Goal: Information Seeking & Learning: Find contact information

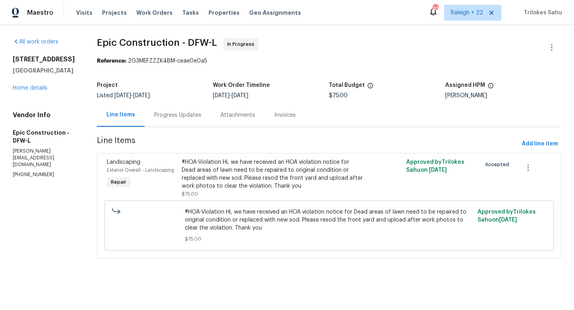
click at [184, 117] on div "Progress Updates" at bounding box center [177, 115] width 47 height 8
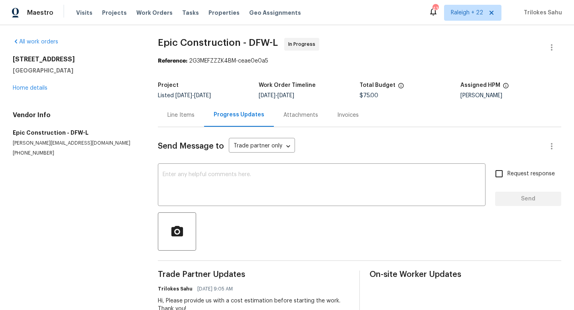
click at [189, 124] on div "Line Items" at bounding box center [181, 115] width 46 height 24
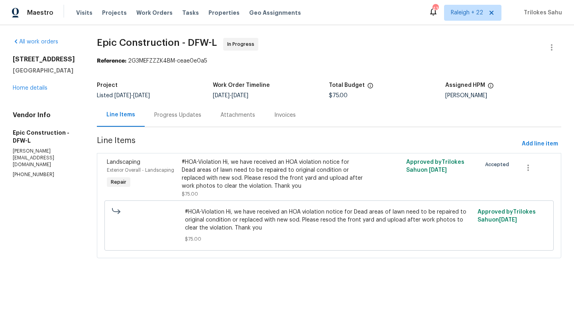
click at [299, 173] on div "#HOA-Violation Hi, we have received an HOA violation notice for Dead areas of l…" at bounding box center [273, 174] width 183 height 32
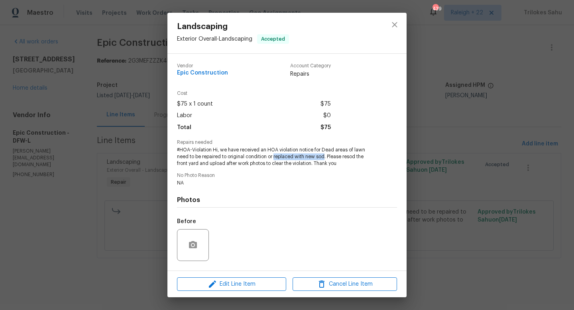
drag, startPoint x: 326, startPoint y: 158, endPoint x: 274, endPoint y: 157, distance: 51.5
click at [274, 157] on span "#HOA-Violation Hi, we have received an HOA violation notice for Dead areas of l…" at bounding box center [276, 157] width 198 height 20
copy span "replaced with new sod"
drag, startPoint x: 321, startPoint y: 150, endPoint x: 325, endPoint y: 156, distance: 7.4
click at [325, 156] on span "#HOA-Violation Hi, we have received an HOA violation notice for Dead areas of l…" at bounding box center [276, 157] width 198 height 20
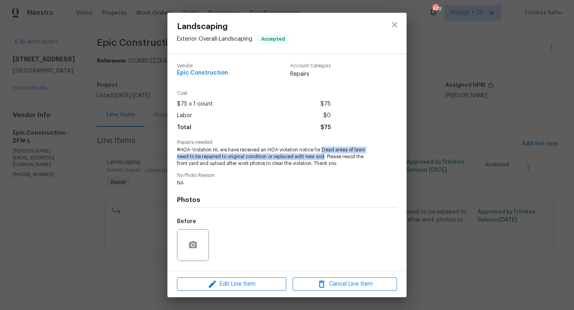
copy span "Dead areas of lawn need to be repaired to original condition or replaced with n…"
click at [397, 25] on icon "close" at bounding box center [395, 25] width 10 height 10
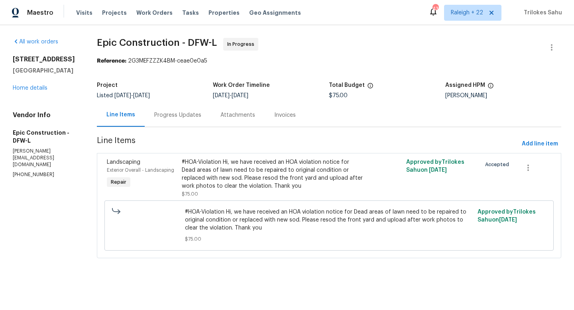
drag, startPoint x: 269, startPoint y: 89, endPoint x: 225, endPoint y: 89, distance: 43.9
click at [225, 89] on div "Work Order Timeline" at bounding box center [271, 88] width 116 height 10
click at [285, 176] on div "#HOA-Violation Hi, we have received an HOA violation notice for Dead areas of l…" at bounding box center [273, 174] width 183 height 32
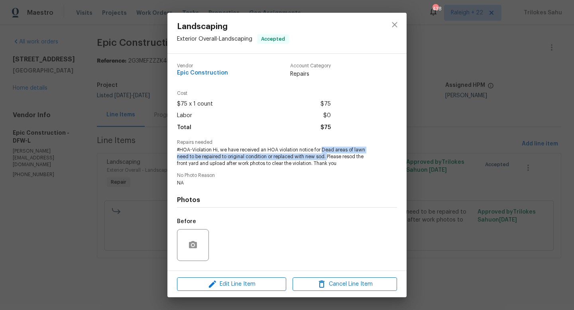
drag, startPoint x: 322, startPoint y: 150, endPoint x: 327, endPoint y: 156, distance: 8.5
click at [327, 156] on span "#HOA-Violation Hi, we have received an HOA violation notice for Dead areas of l…" at bounding box center [276, 157] width 198 height 20
copy span "Dead areas of lawn need to be repaired to original condition or replaced with n…"
click at [142, 108] on div "Landscaping Exterior Overall - Landscaping Accepted Vendor Epic Construction Ac…" at bounding box center [287, 155] width 574 height 310
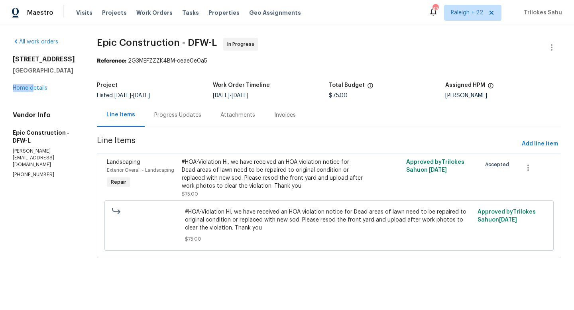
click at [34, 84] on div "4616 Dalrock Dr Plano, TX 75024 Home details" at bounding box center [45, 73] width 65 height 37
click at [39, 86] on link "Home details" at bounding box center [30, 88] width 35 height 6
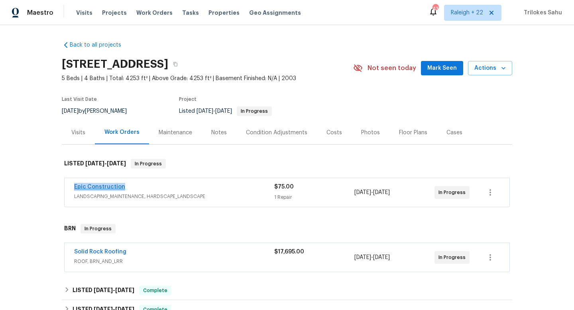
drag, startPoint x: 127, startPoint y: 186, endPoint x: 75, endPoint y: 185, distance: 51.5
click at [75, 185] on div "Epic Construction" at bounding box center [174, 188] width 200 height 10
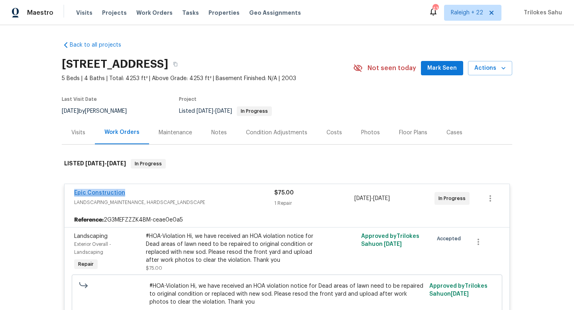
copy link "Epic Construction"
click at [91, 193] on link "Epic Construction" at bounding box center [99, 193] width 51 height 6
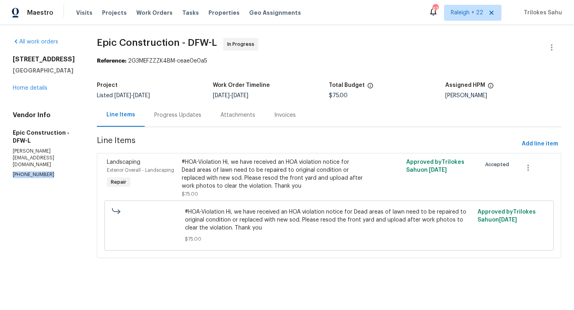
drag, startPoint x: 43, startPoint y: 168, endPoint x: 13, endPoint y: 168, distance: 30.7
click at [13, 172] on p "(214) 208-1878" at bounding box center [45, 175] width 65 height 7
copy p "(214) 208-1878"
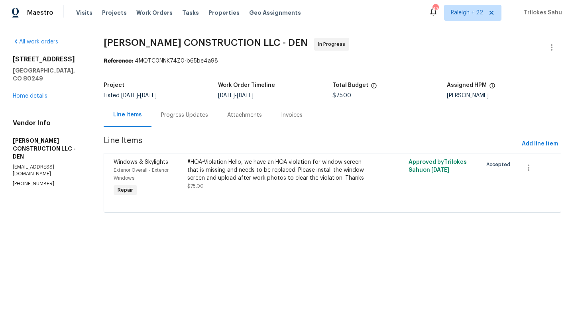
click at [183, 118] on div "Progress Updates" at bounding box center [184, 115] width 47 height 8
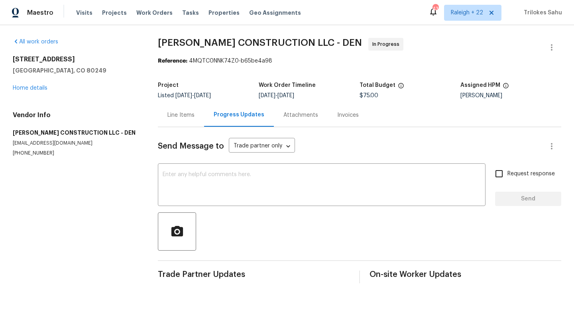
click at [182, 122] on div "Line Items" at bounding box center [181, 115] width 46 height 24
